Goal: Transaction & Acquisition: Book appointment/travel/reservation

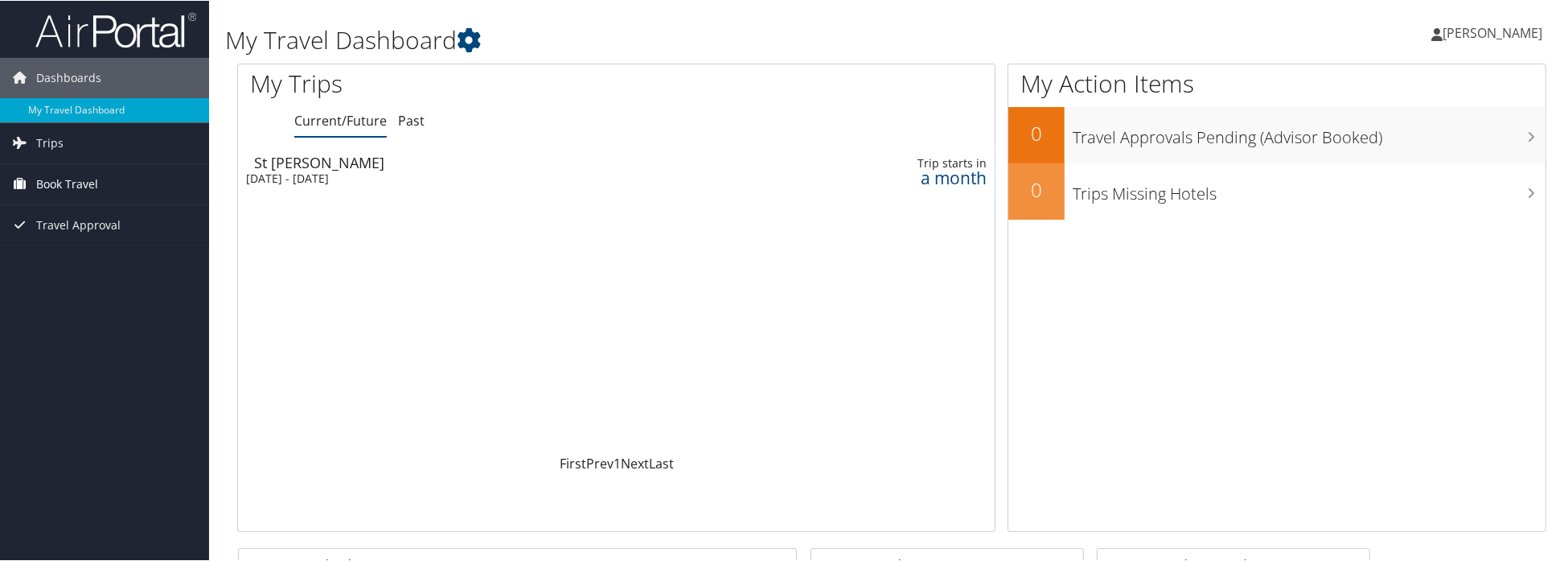
click at [53, 177] on span "Book Travel" at bounding box center [67, 184] width 62 height 41
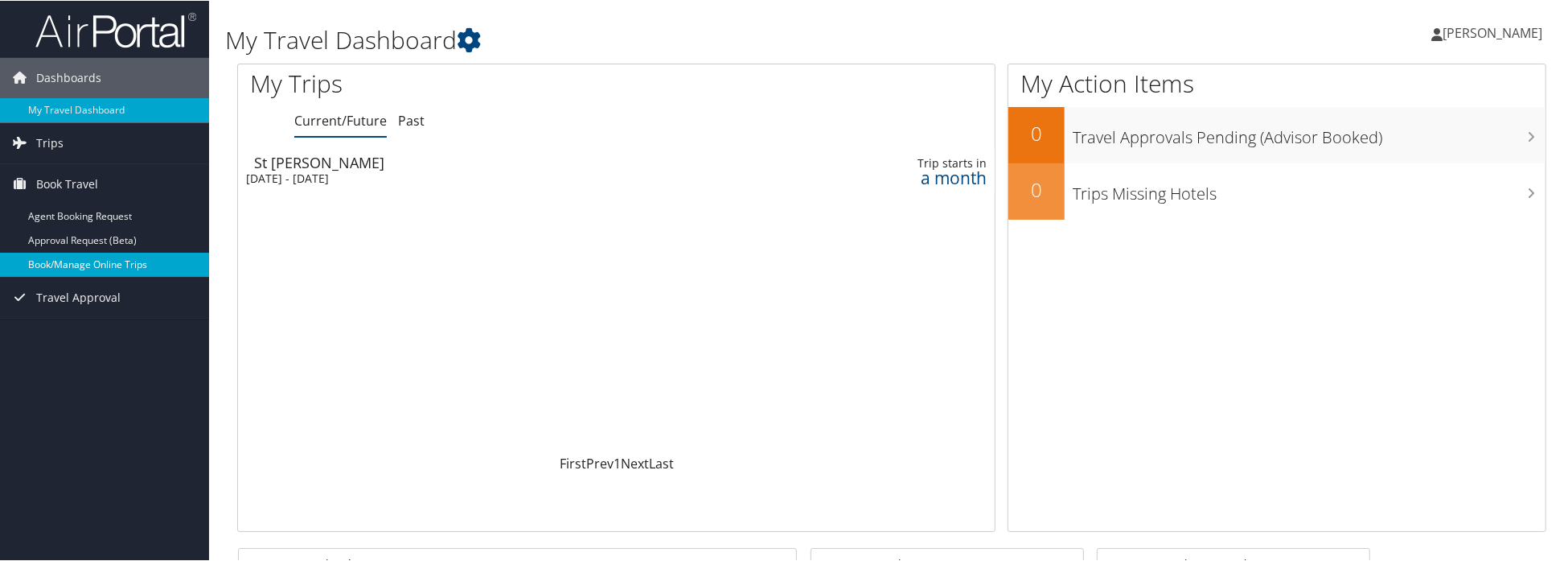
click at [58, 267] on link "Book/Manage Online Trips" at bounding box center [104, 263] width 209 height 24
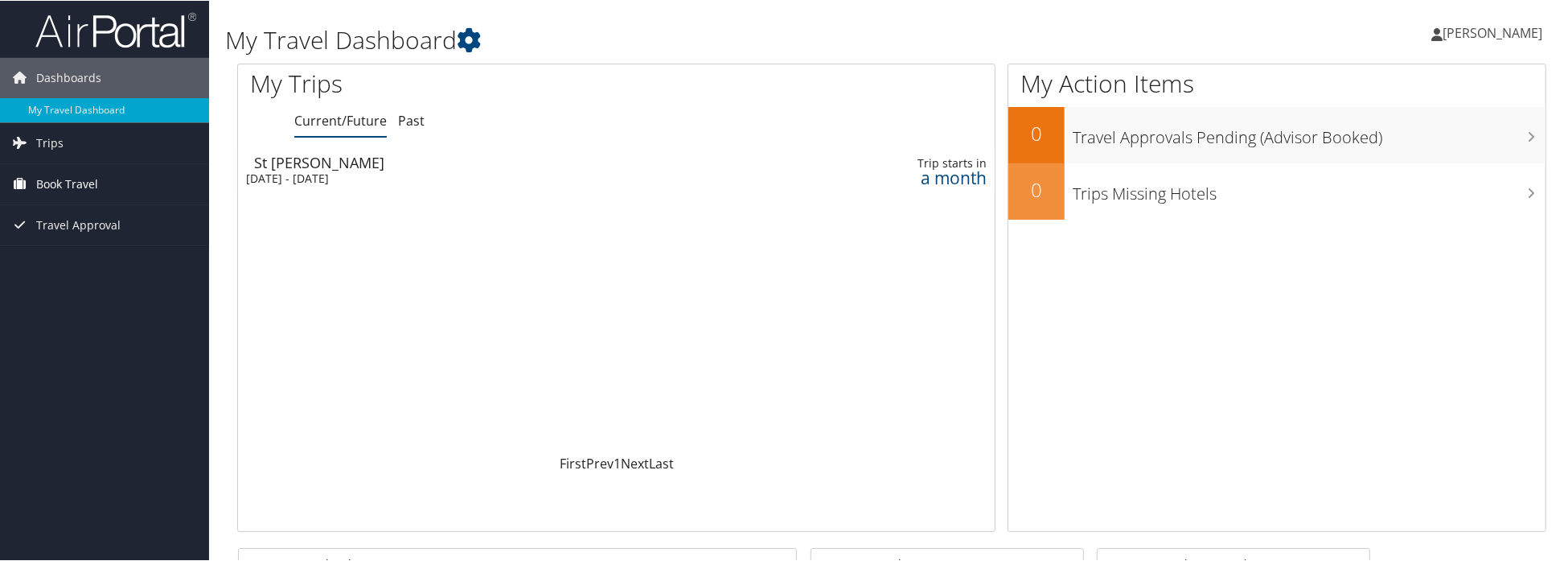
click at [57, 180] on span "Book Travel" at bounding box center [67, 184] width 62 height 41
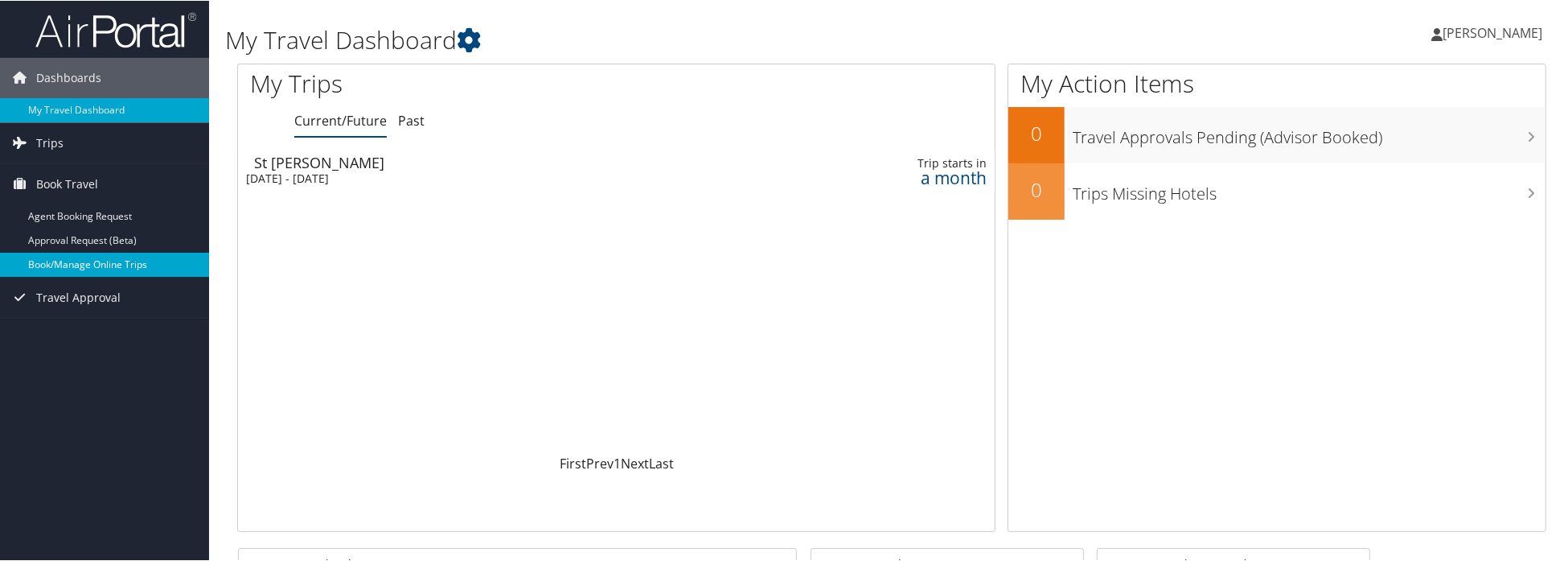
click at [78, 262] on link "Book/Manage Online Trips" at bounding box center [104, 263] width 209 height 24
